Goal: Task Accomplishment & Management: Complete application form

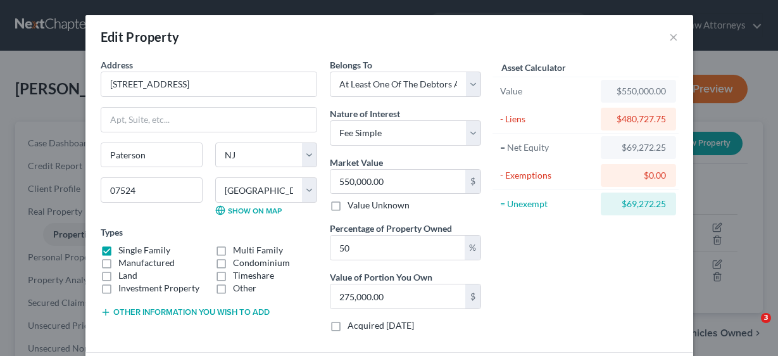
select select "33"
select select "15"
select select "3"
select select "0"
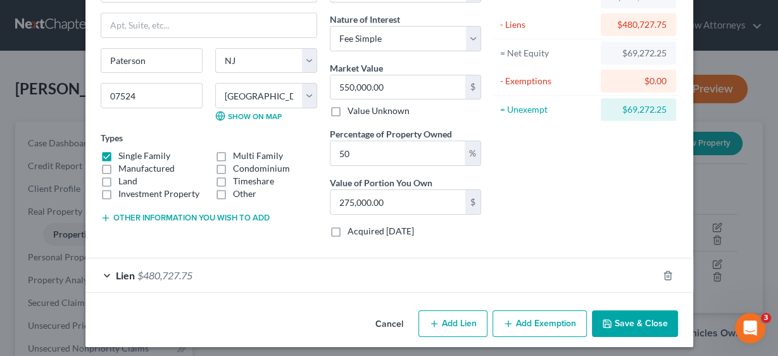
scroll to position [97, 0]
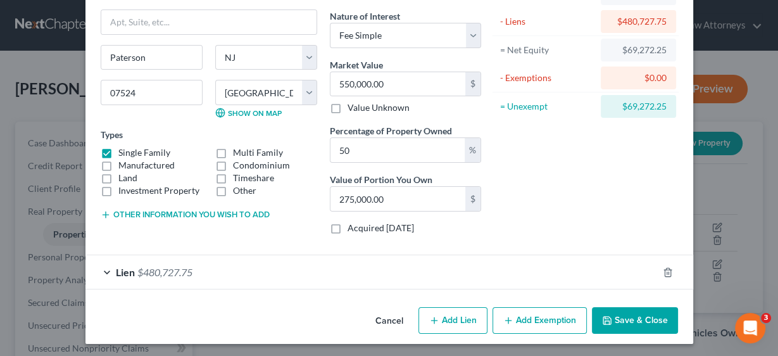
click at [639, 325] on button "Save & Close" at bounding box center [635, 320] width 86 height 27
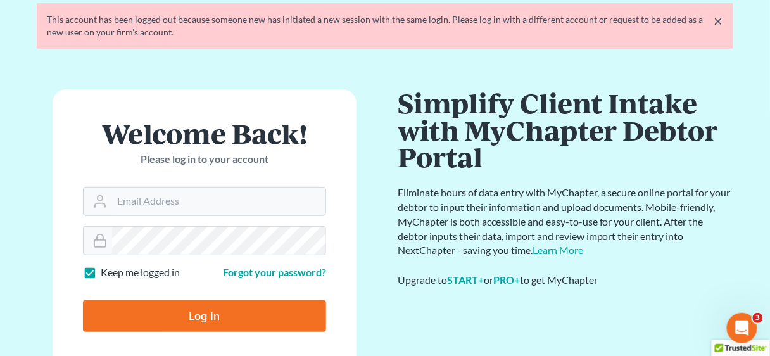
scroll to position [138, 0]
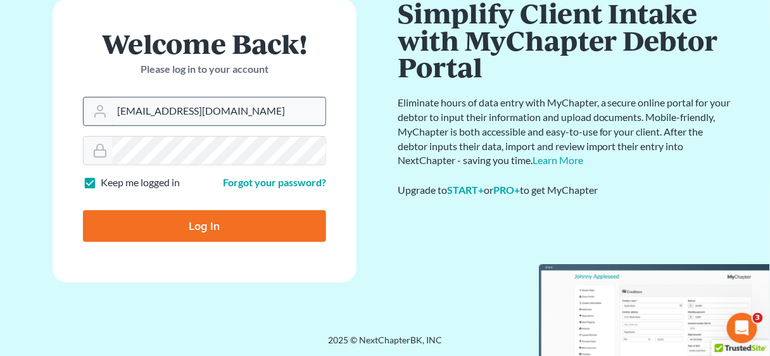
drag, startPoint x: 261, startPoint y: 110, endPoint x: 103, endPoint y: 112, distance: 158.3
click at [103, 112] on div "[EMAIL_ADDRESS][DOMAIN_NAME]" at bounding box center [204, 111] width 243 height 29
type input "[EMAIL_ADDRESS][DOMAIN_NAME]"
click at [165, 221] on input "Log In" at bounding box center [204, 226] width 243 height 32
type input "Thinking..."
